Goal: Entertainment & Leisure: Consume media (video, audio)

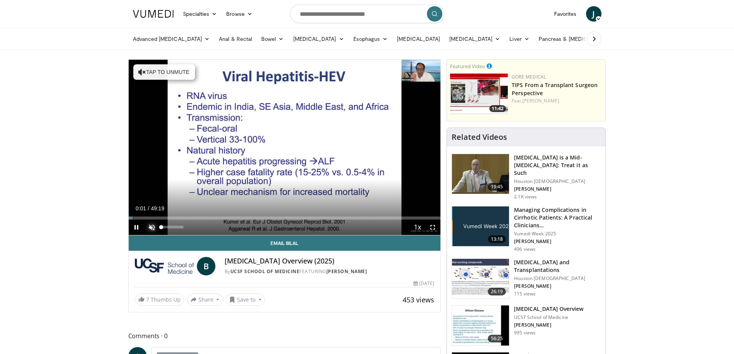
click at [149, 226] on span "Video Player" at bounding box center [151, 227] width 15 height 15
click at [138, 226] on span "Video Player" at bounding box center [136, 227] width 15 height 15
